Goal: Navigation & Orientation: Find specific page/section

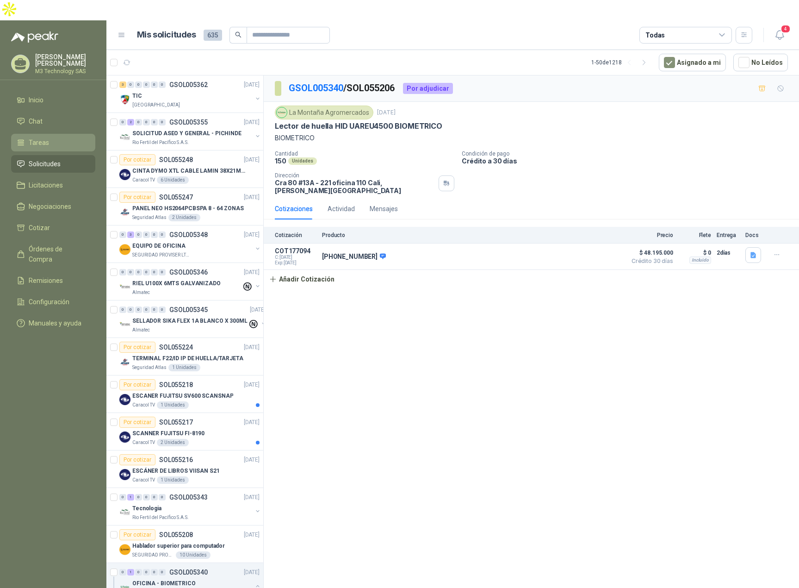
scroll to position [352, 0]
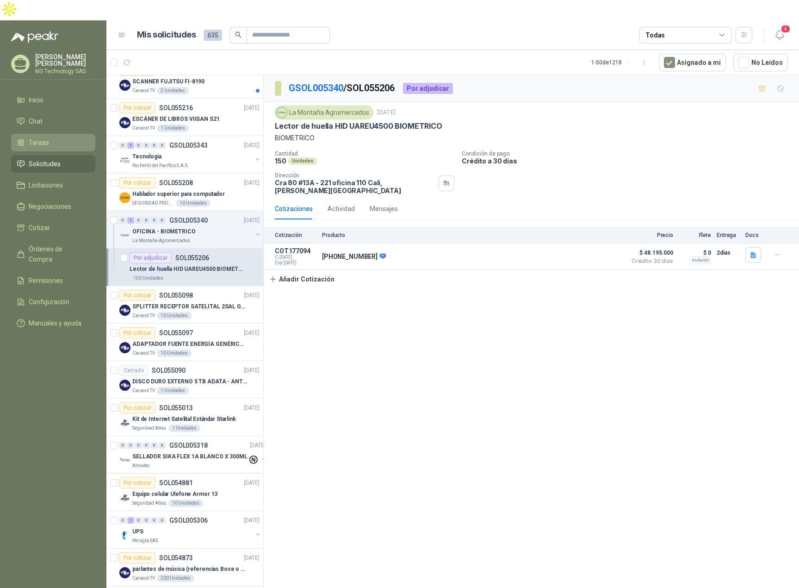
click at [42, 137] on span "Tareas" at bounding box center [39, 142] width 20 height 10
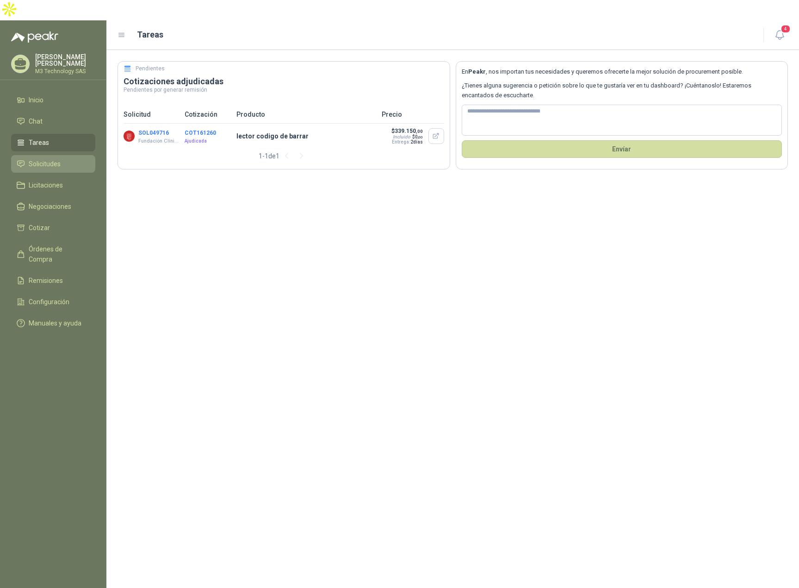
click at [54, 159] on span "Solicitudes" at bounding box center [45, 164] width 32 height 10
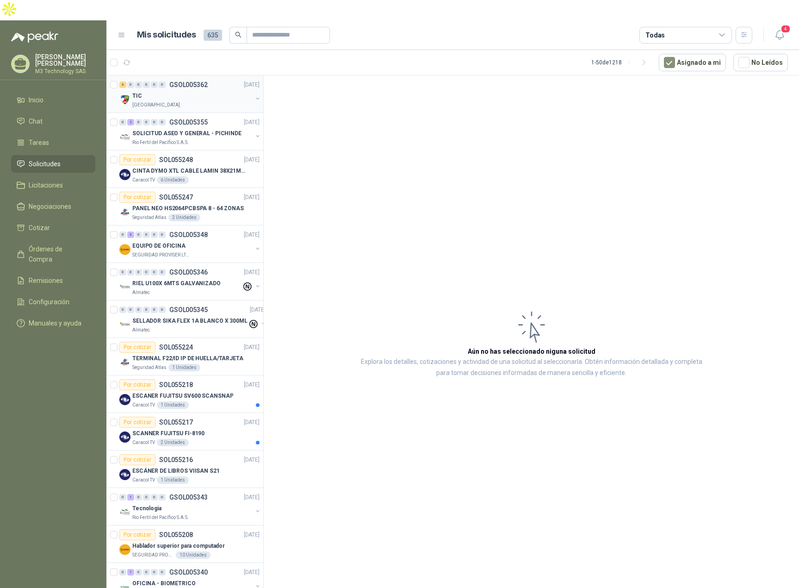
click at [194, 101] on div "[GEOGRAPHIC_DATA]" at bounding box center [192, 104] width 120 height 7
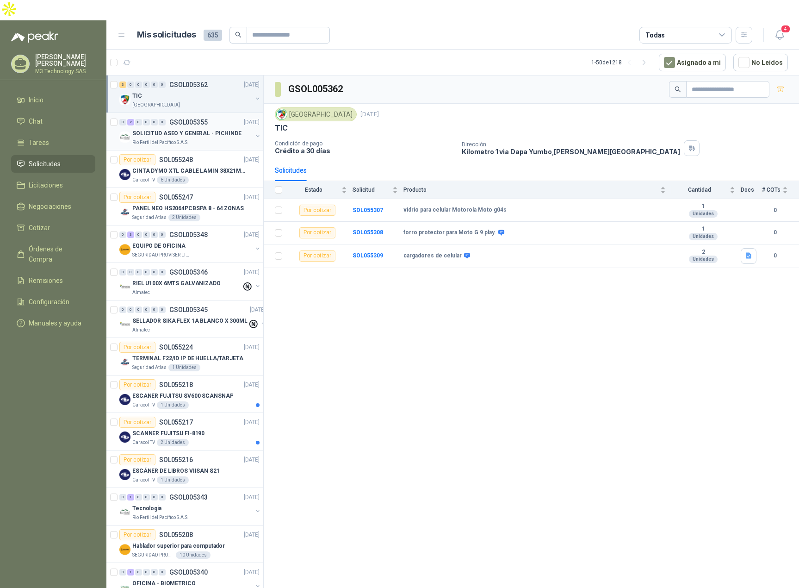
click at [213, 117] on div "0 2 0 0 0 0 GSOL005355 [DATE]" at bounding box center [190, 122] width 142 height 11
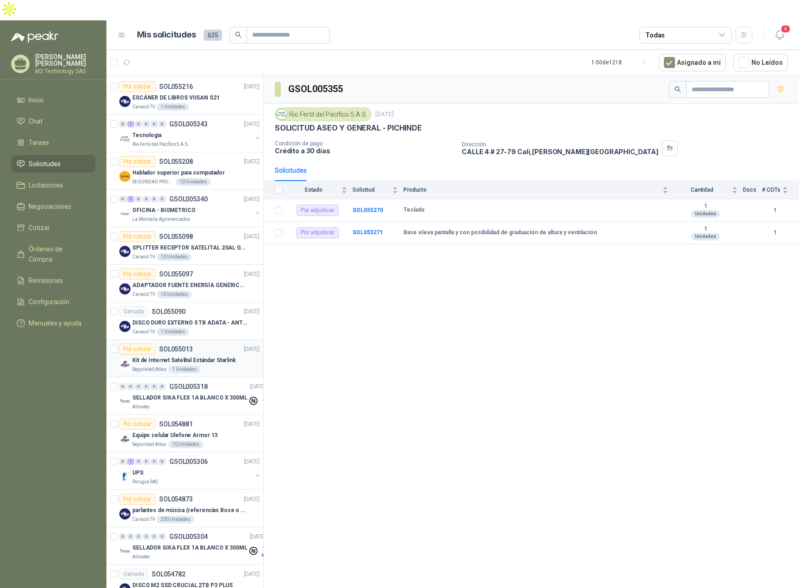
scroll to position [370, 0]
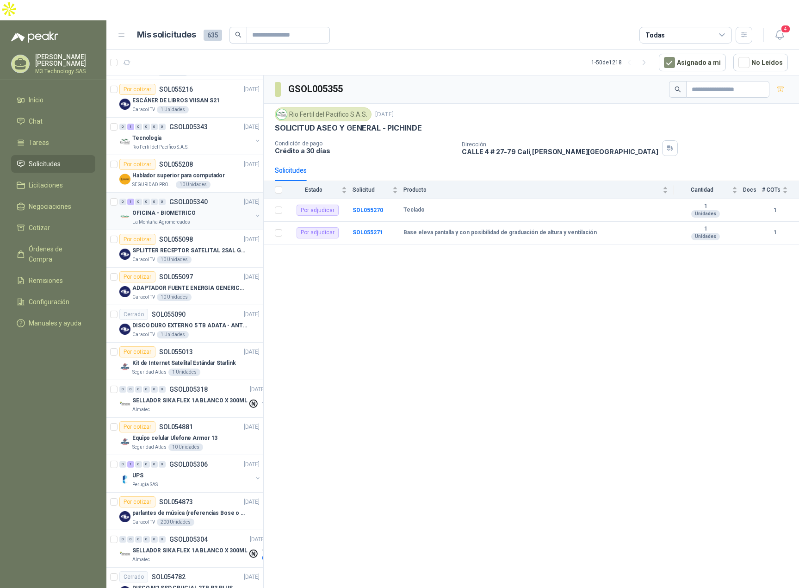
click at [215, 207] on div "OFICINA - BIOMETRICO La Montaña Agromercados" at bounding box center [192, 216] width 120 height 19
